Goal: Information Seeking & Learning: Learn about a topic

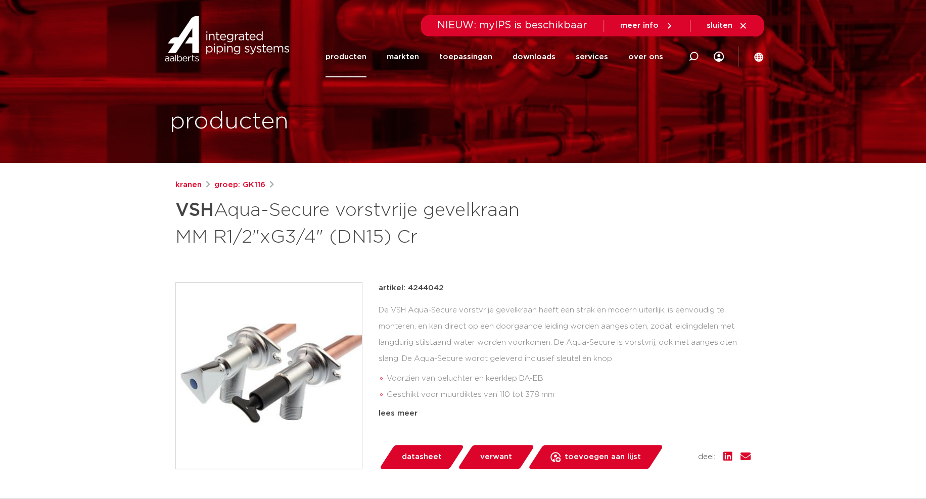
click at [356, 53] on link "producten" at bounding box center [346, 56] width 41 height 41
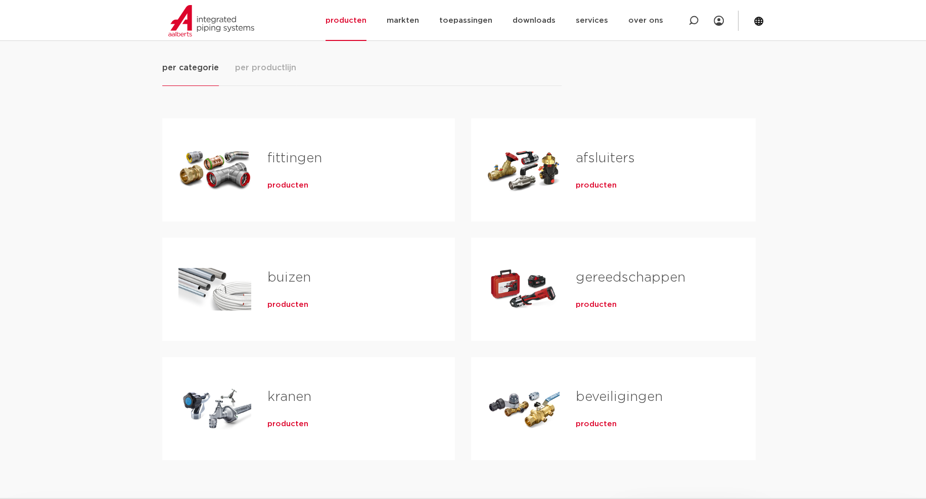
scroll to position [152, 0]
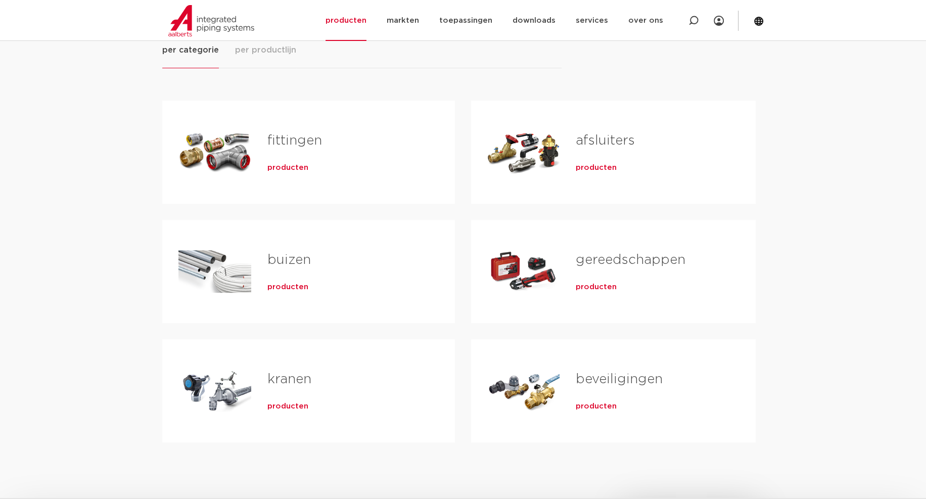
click at [282, 402] on span "producten" at bounding box center [287, 406] width 41 height 10
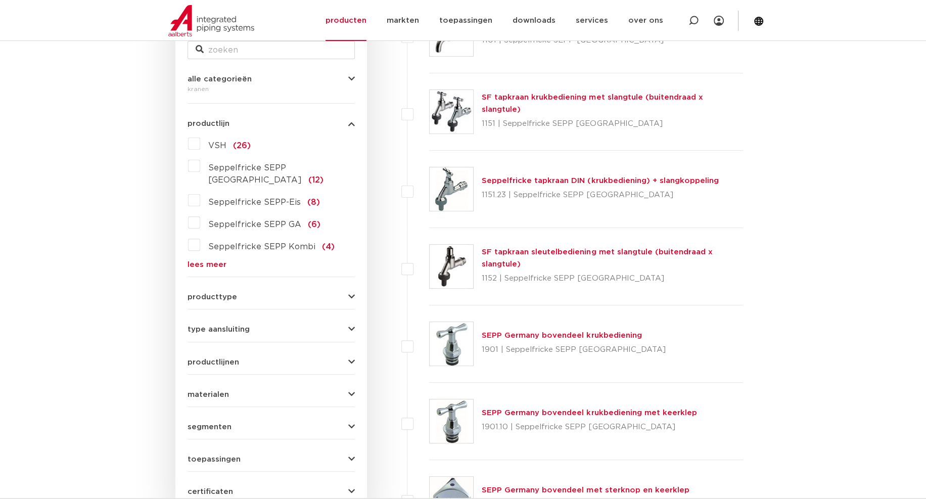
scroll to position [253, 0]
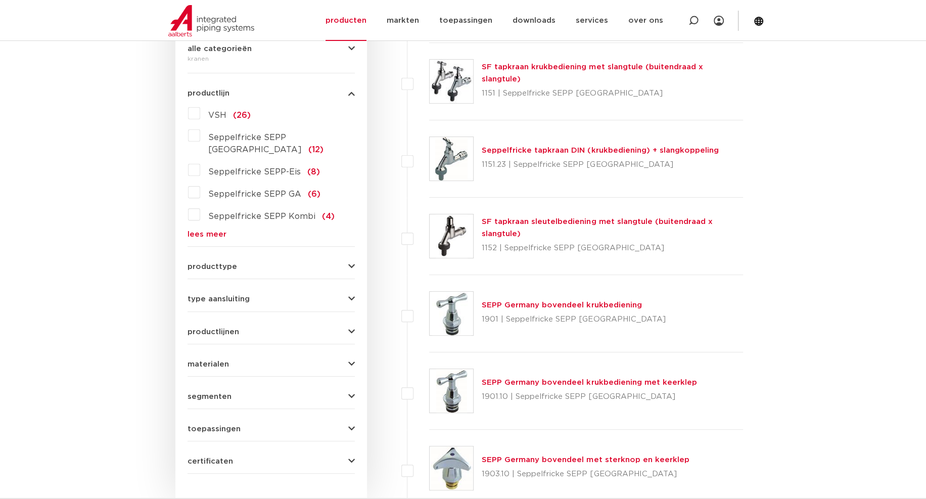
click at [350, 263] on icon "button" at bounding box center [351, 267] width 7 height 8
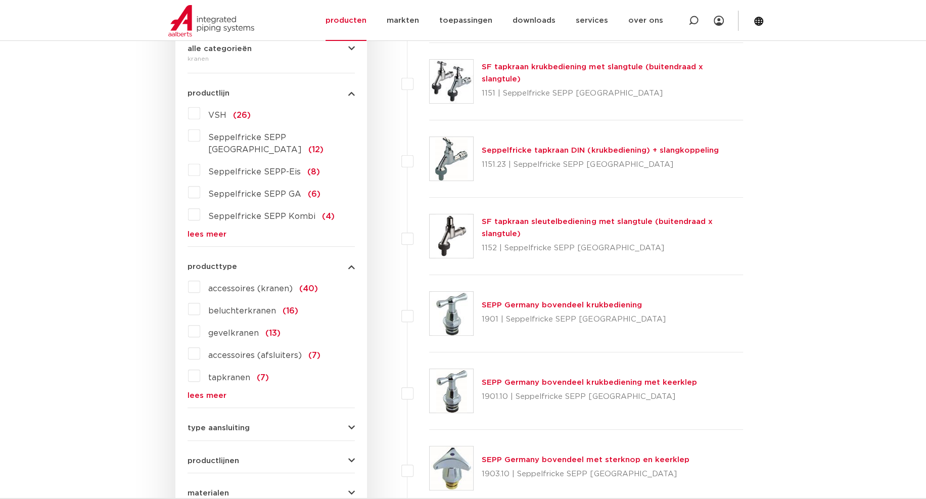
click at [200, 323] on label "gevelkranen (13)" at bounding box center [240, 331] width 80 height 16
click at [0, 0] on input "gevelkranen (13)" at bounding box center [0, 0] width 0 height 0
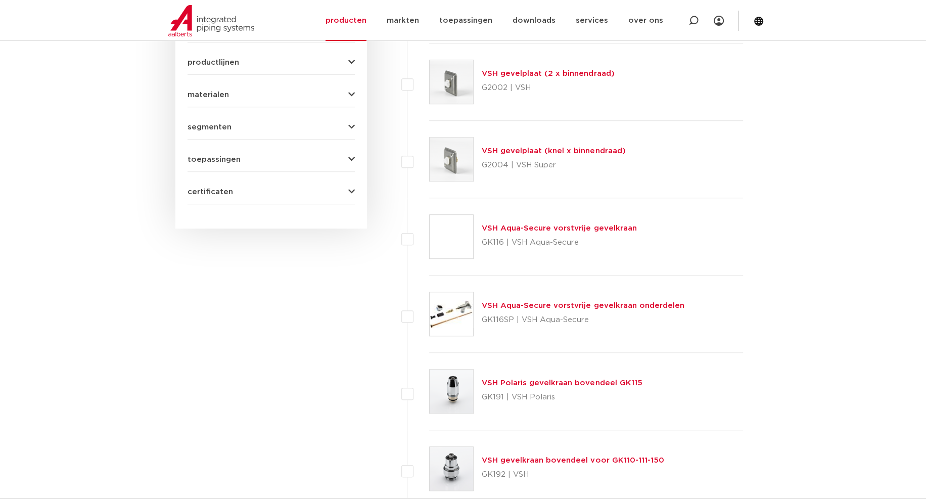
scroll to position [657, 0]
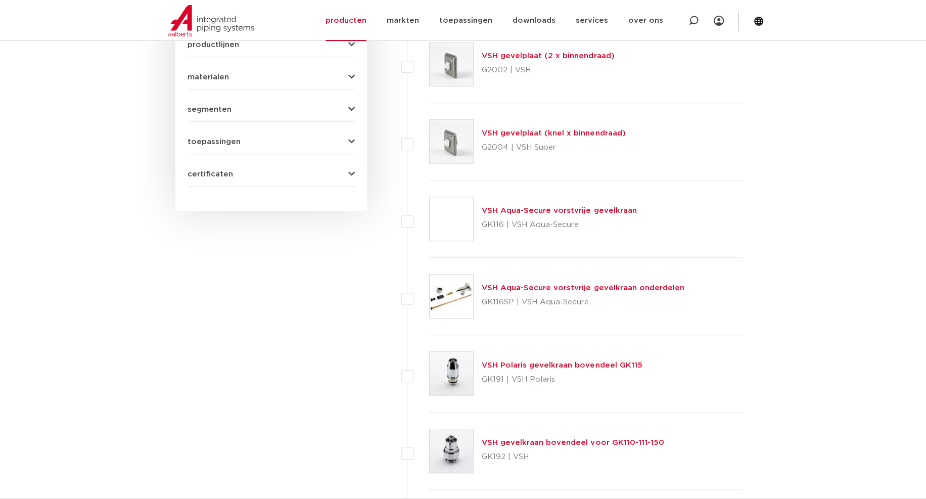
click at [517, 443] on link "VSH gevelkraan bovendeel voor GK110-111-150" at bounding box center [573, 443] width 182 height 8
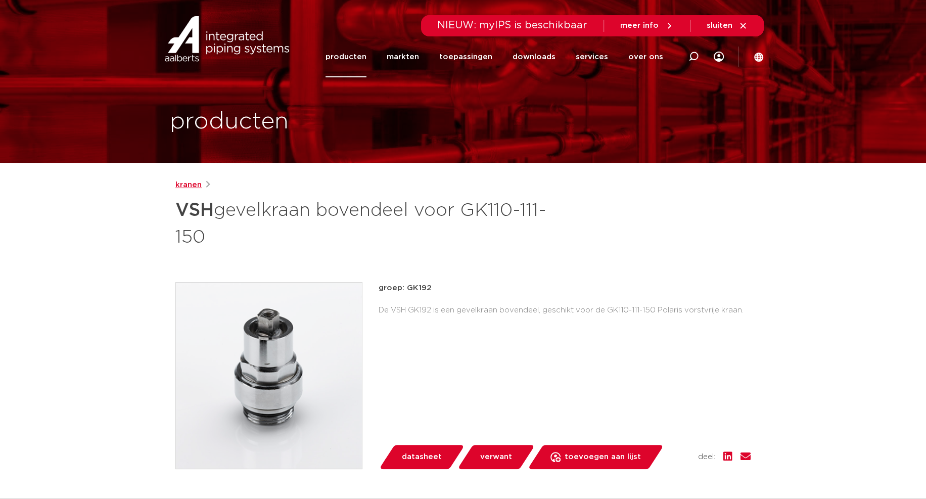
click at [189, 182] on link "kranen" at bounding box center [188, 185] width 26 height 12
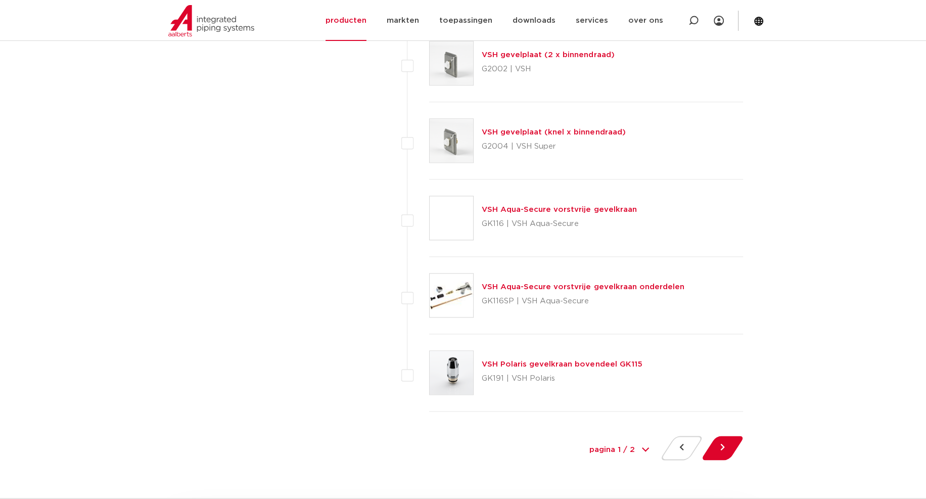
scroll to position [4448, 0]
click at [724, 443] on button at bounding box center [722, 447] width 29 height 24
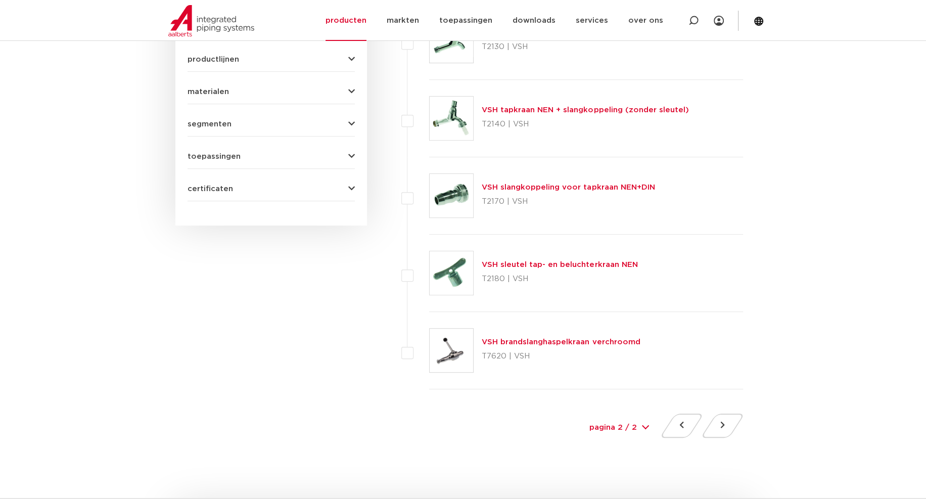
scroll to position [556, 0]
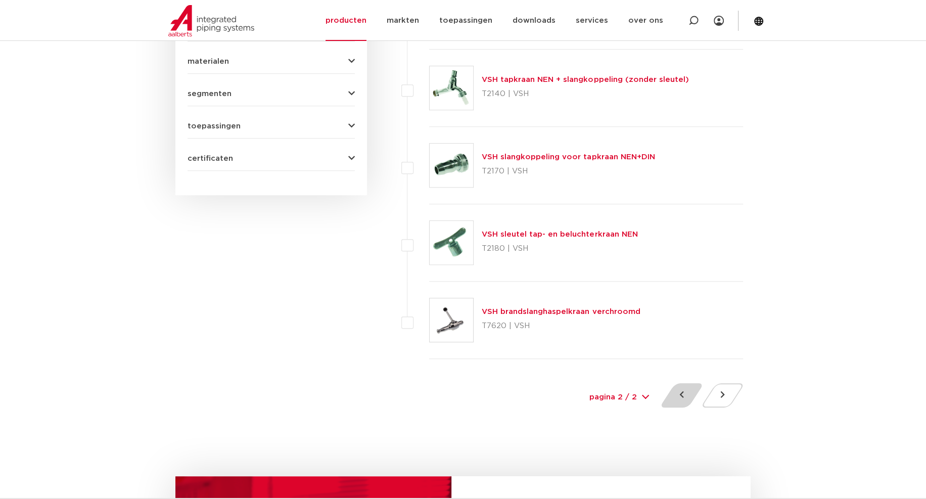
click at [679, 394] on button at bounding box center [681, 395] width 29 height 24
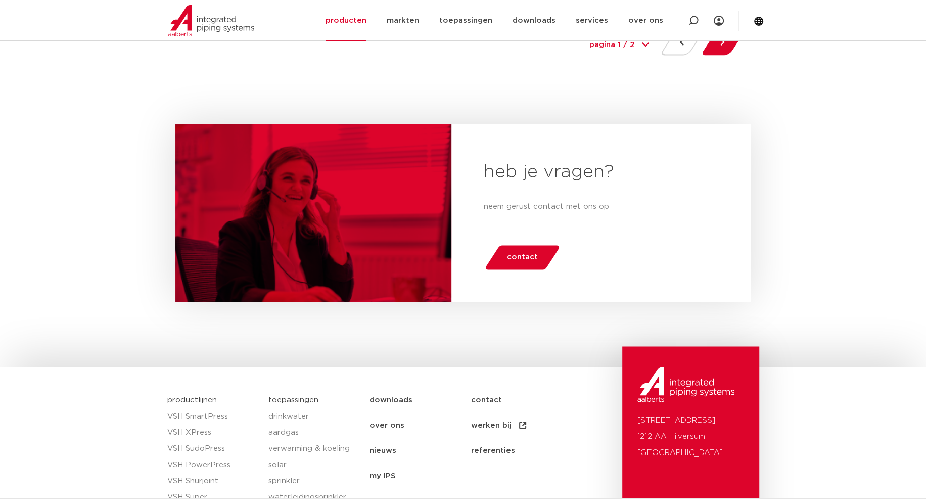
scroll to position [4999, 0]
